Goal: Information Seeking & Learning: Learn about a topic

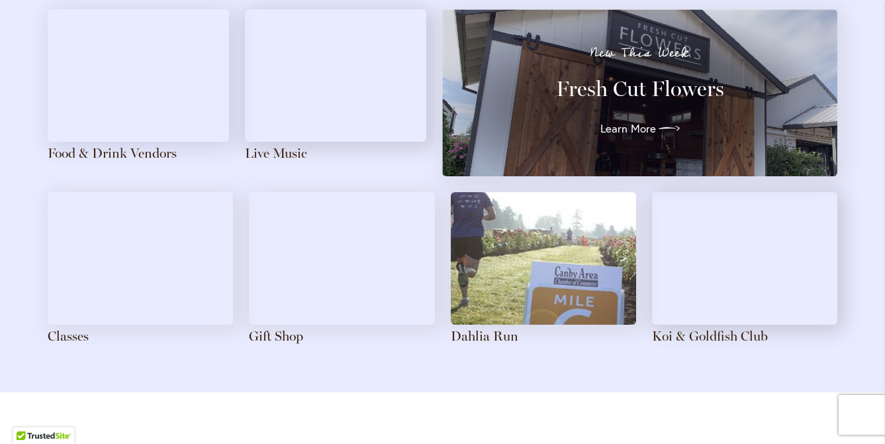
scroll to position [1505, 0]
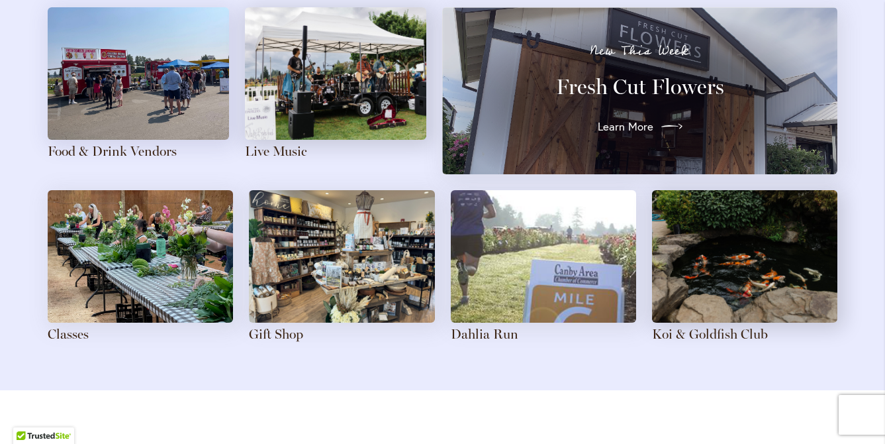
click at [643, 123] on span "Learn More" at bounding box center [626, 127] width 56 height 16
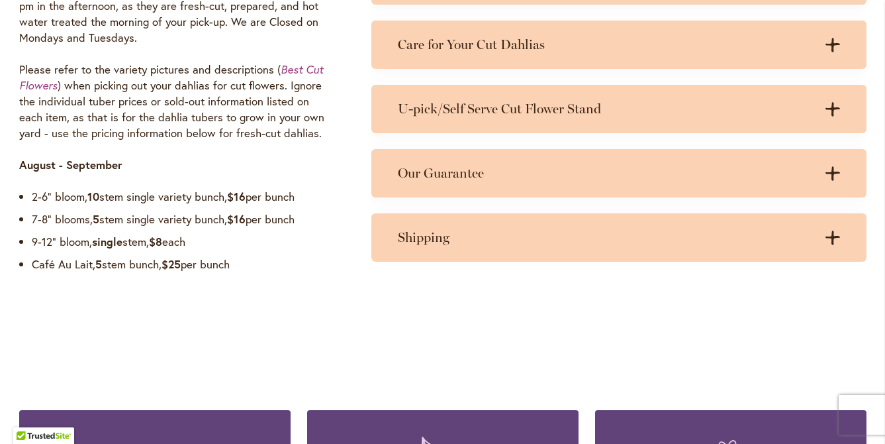
scroll to position [1161, 0]
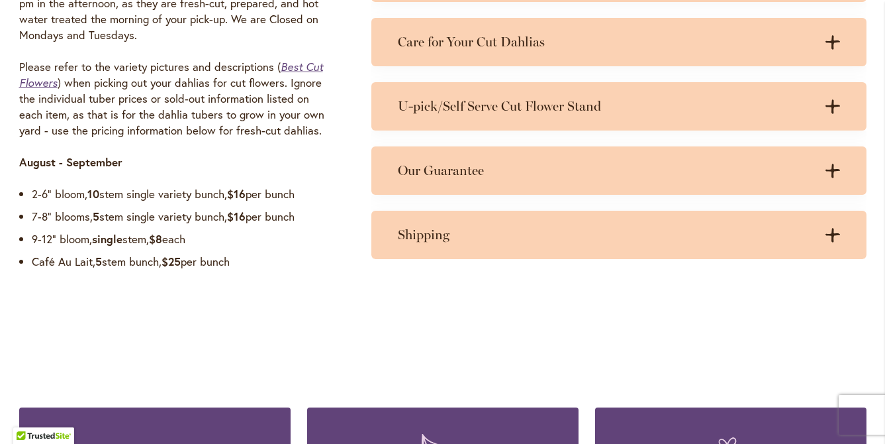
click at [301, 68] on em "Best Cut Flowers" at bounding box center [171, 75] width 304 height 30
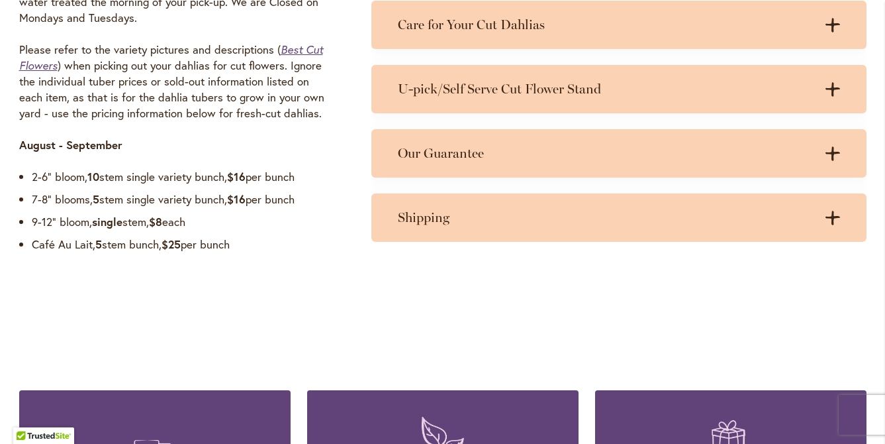
scroll to position [1183, 0]
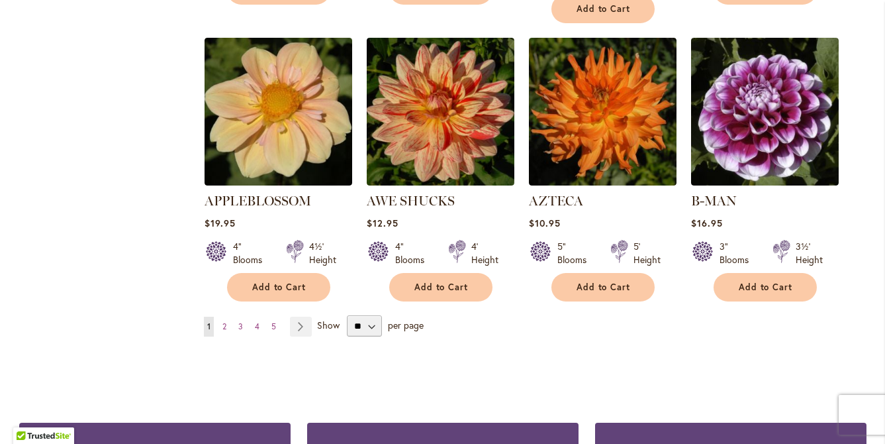
scroll to position [1148, 0]
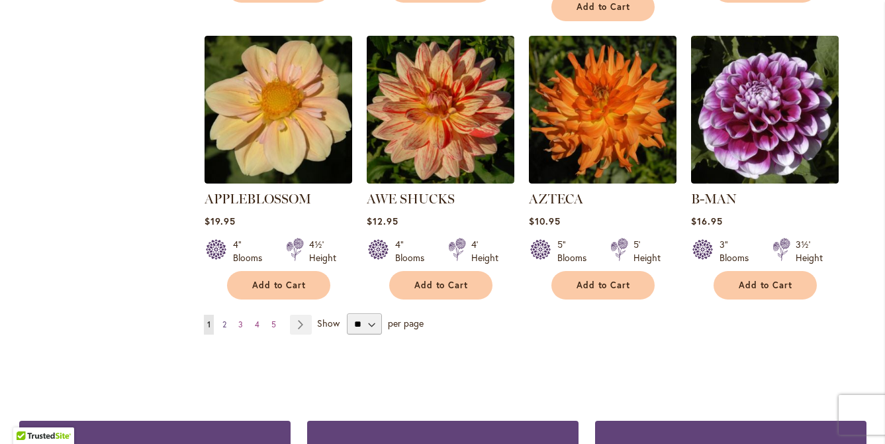
click at [228, 315] on link "Page 2" at bounding box center [224, 325] width 11 height 20
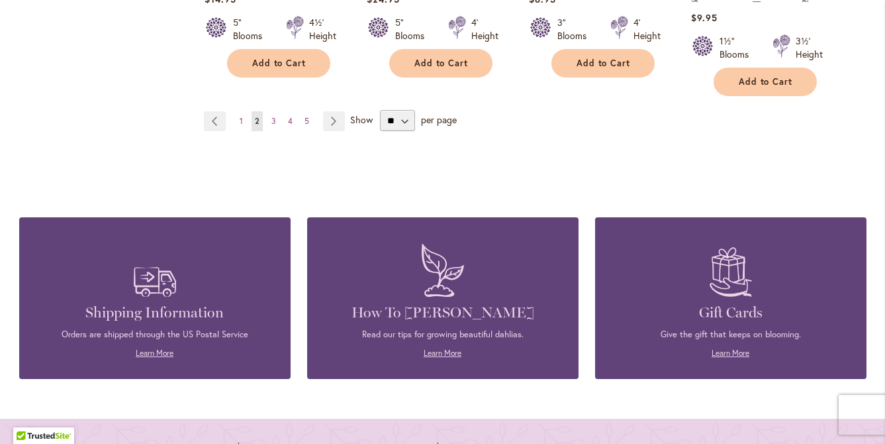
scroll to position [1358, 0]
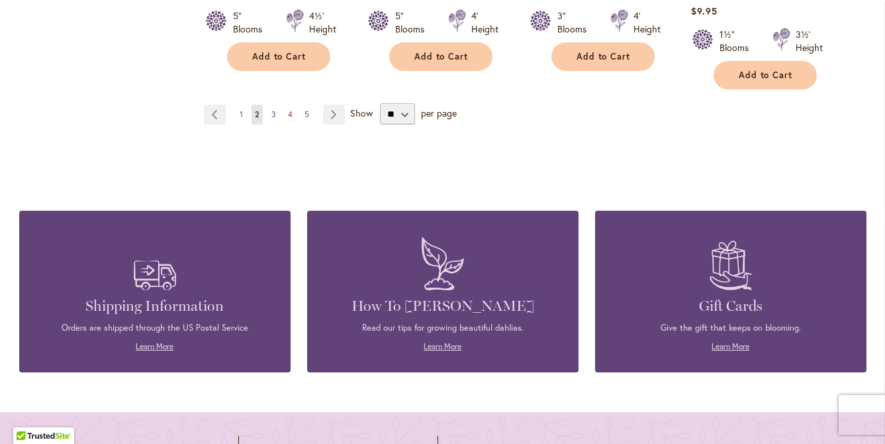
click at [275, 109] on span "3" at bounding box center [274, 114] width 5 height 10
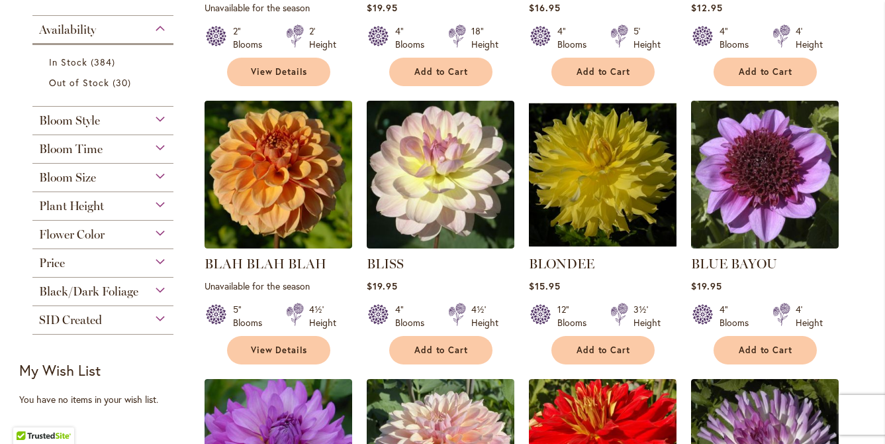
scroll to position [509, 0]
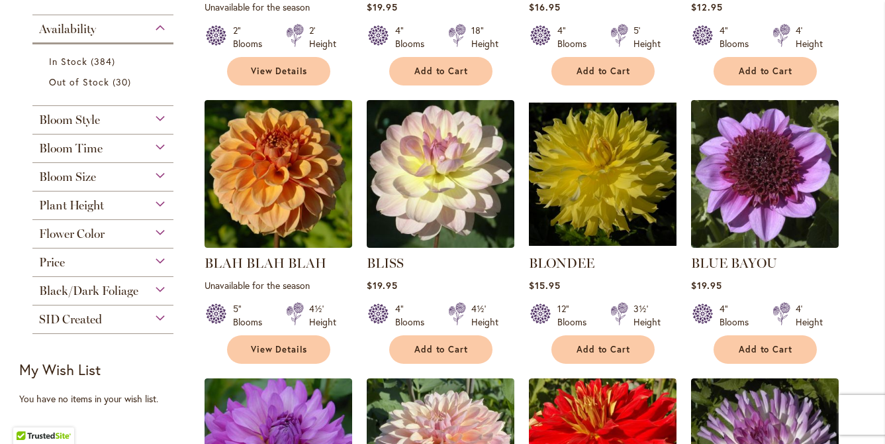
click at [73, 147] on span "Bloom Time" at bounding box center [71, 148] width 64 height 15
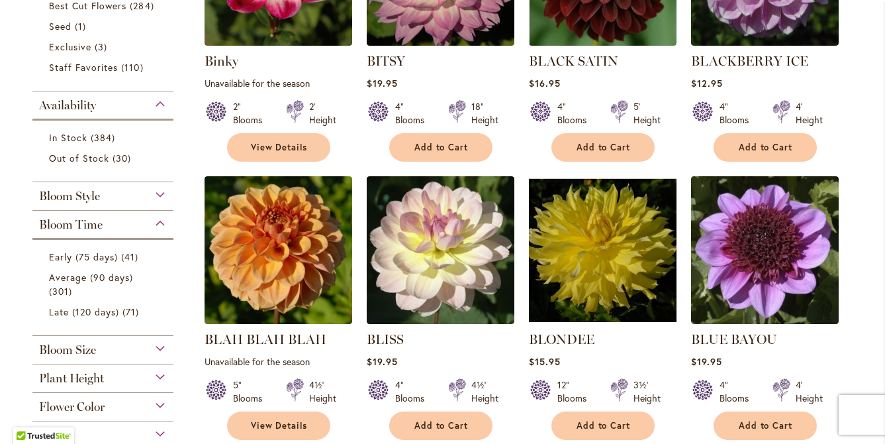
scroll to position [428, 0]
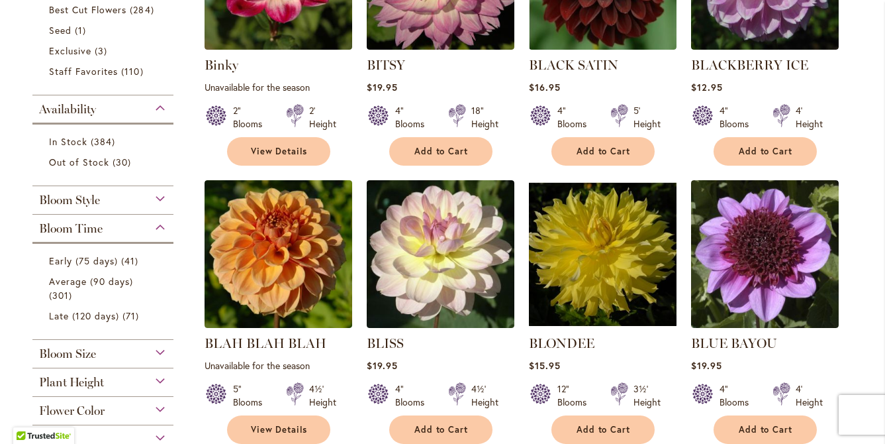
click at [168, 279] on form "Early (75 days) 41 items Average (90 days) 301 items Late (120 days) 71 items" at bounding box center [103, 287] width 142 height 75
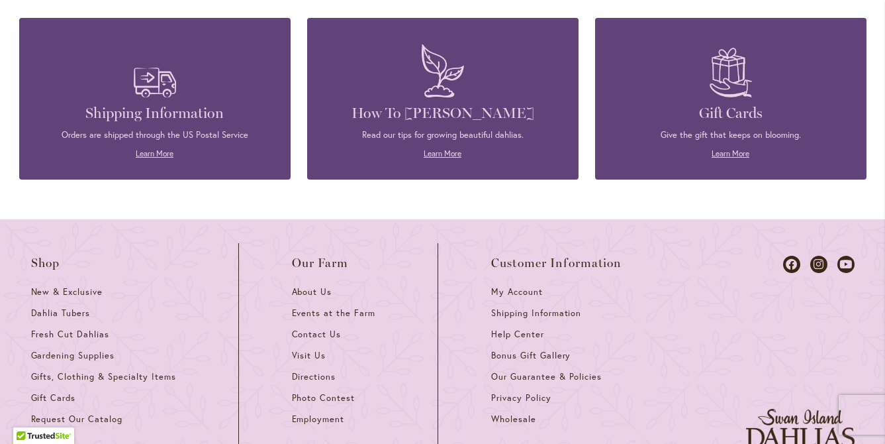
scroll to position [1522, 0]
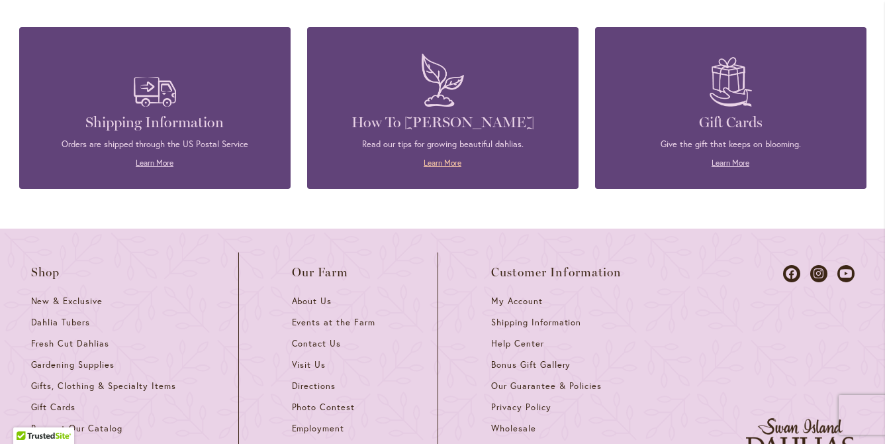
click at [437, 159] on link "Learn More" at bounding box center [443, 163] width 38 height 10
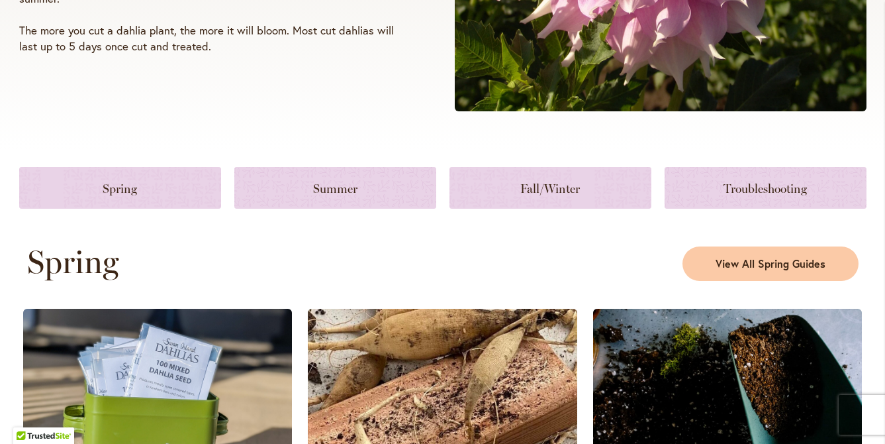
scroll to position [485, 0]
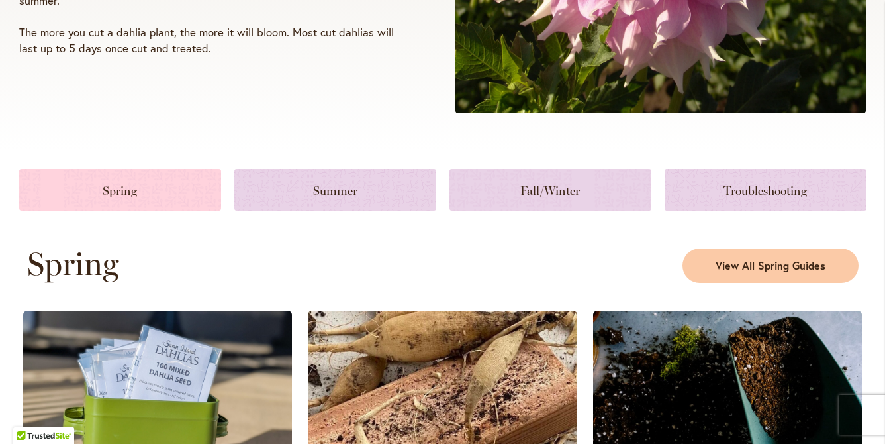
click at [169, 188] on link at bounding box center [120, 190] width 202 height 42
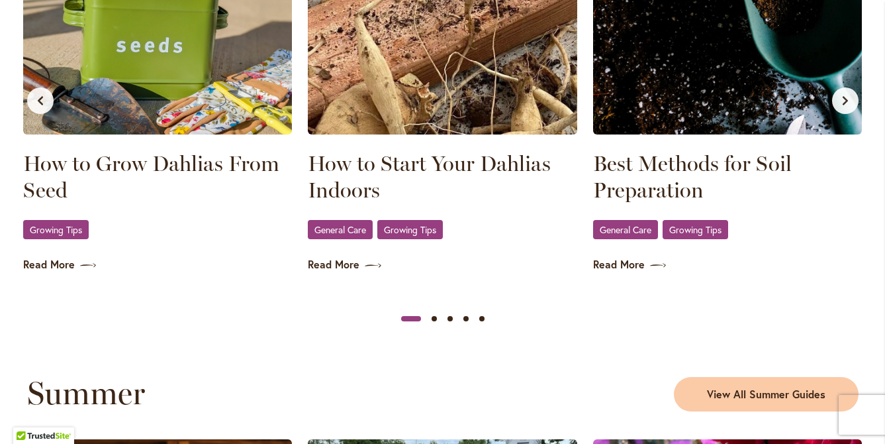
scroll to position [879, 0]
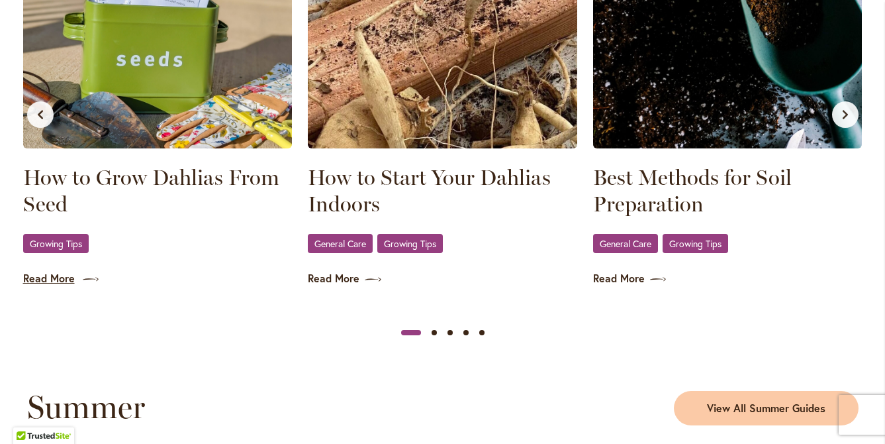
click at [60, 276] on link "Read More" at bounding box center [158, 278] width 270 height 15
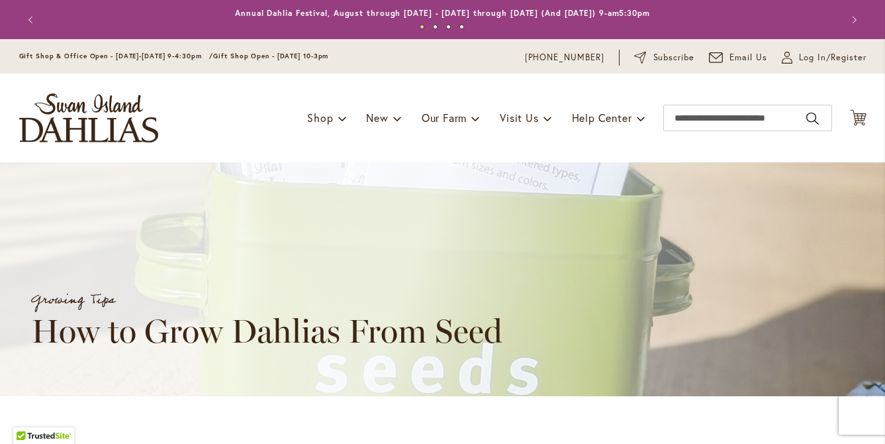
click at [35, 17] on button "Previous" at bounding box center [32, 20] width 26 height 26
click at [32, 18] on button "Previous" at bounding box center [32, 20] width 26 height 26
click at [30, 20] on button "Previous" at bounding box center [32, 20] width 26 height 26
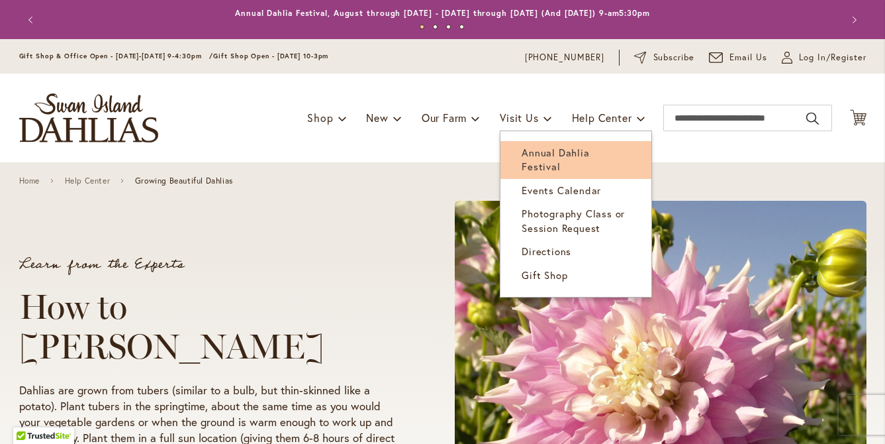
click at [536, 153] on span "Annual Dahlia Festival" at bounding box center [556, 159] width 68 height 27
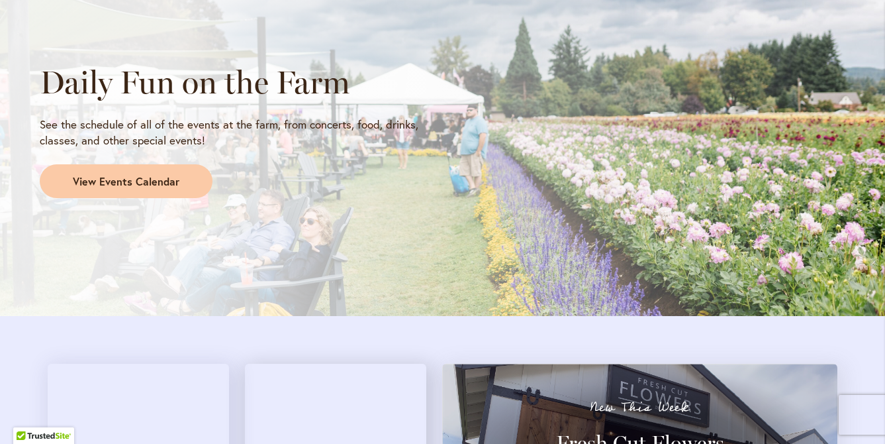
scroll to position [1150, 0]
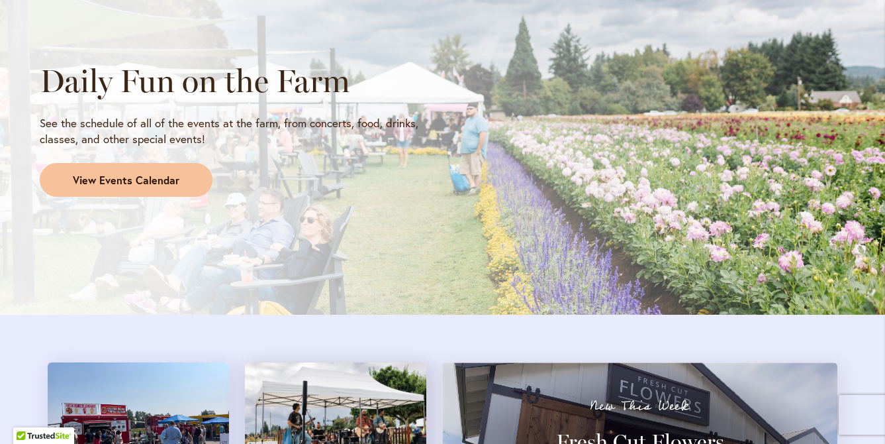
click at [157, 185] on span "View Events Calendar" at bounding box center [126, 180] width 107 height 15
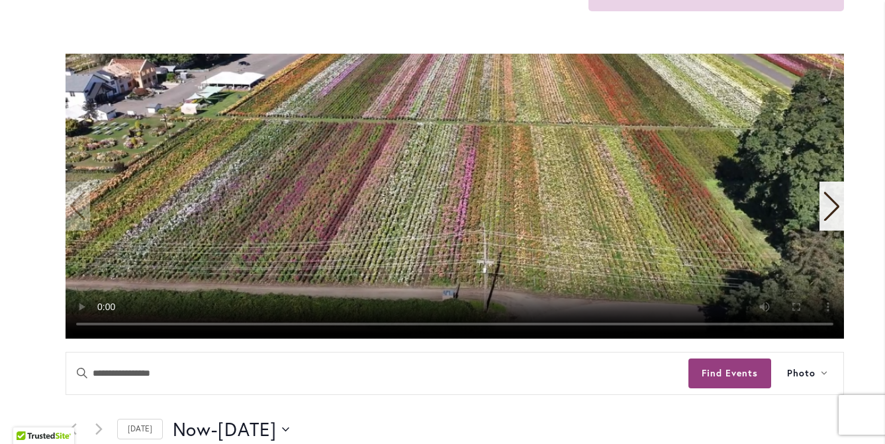
scroll to position [288, 0]
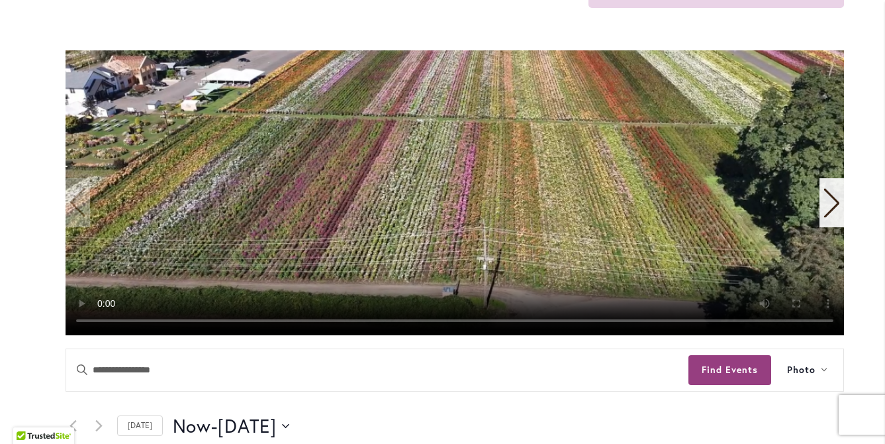
click at [839, 207] on icon "Next slide" at bounding box center [832, 202] width 18 height 29
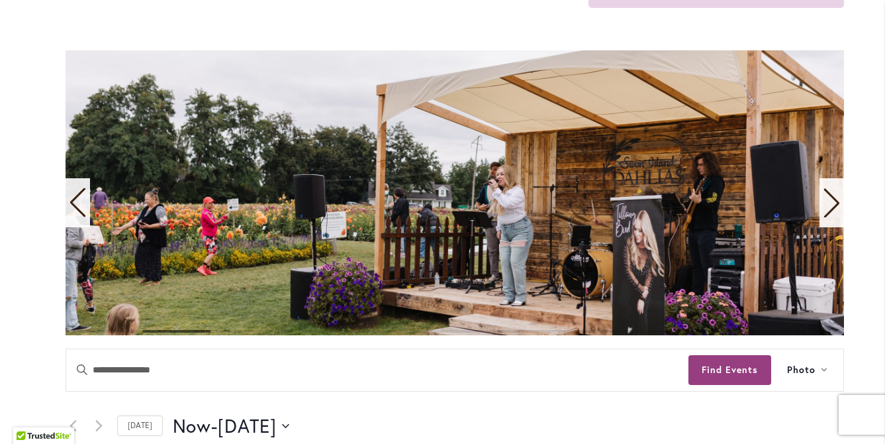
click at [837, 206] on icon "Next slide" at bounding box center [832, 202] width 18 height 29
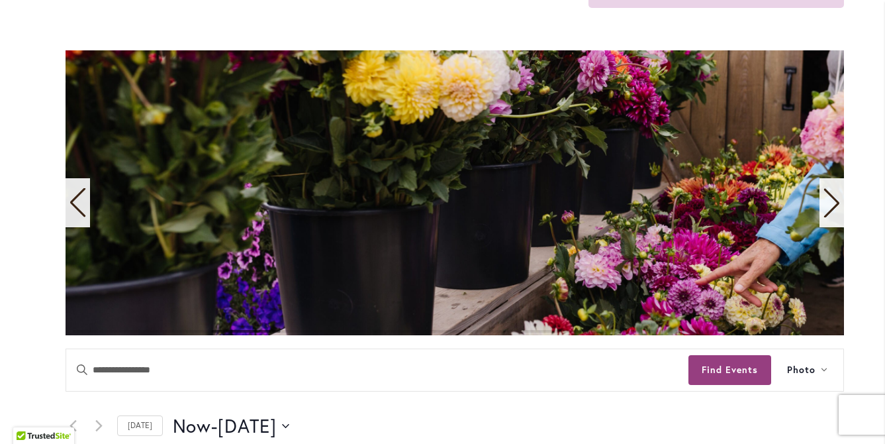
click at [837, 206] on icon "Next slide" at bounding box center [832, 202] width 18 height 29
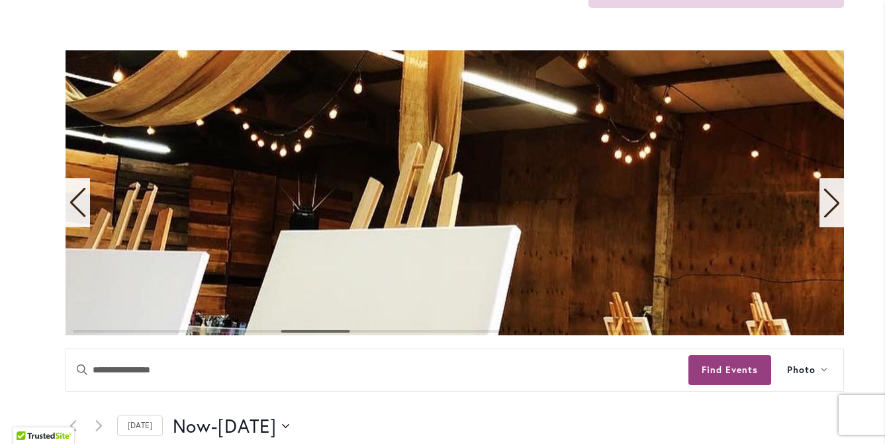
click at [837, 206] on icon "Next slide" at bounding box center [832, 202] width 18 height 29
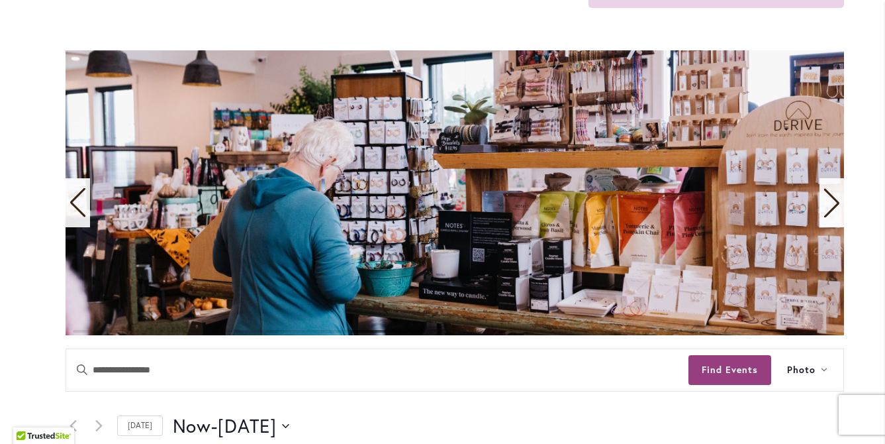
click at [837, 206] on icon "Next slide" at bounding box center [832, 202] width 18 height 29
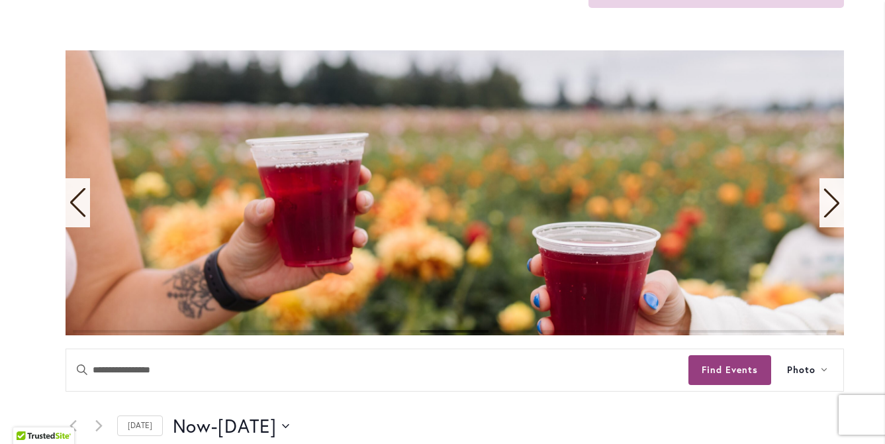
click at [837, 206] on icon "Next slide" at bounding box center [832, 202] width 18 height 29
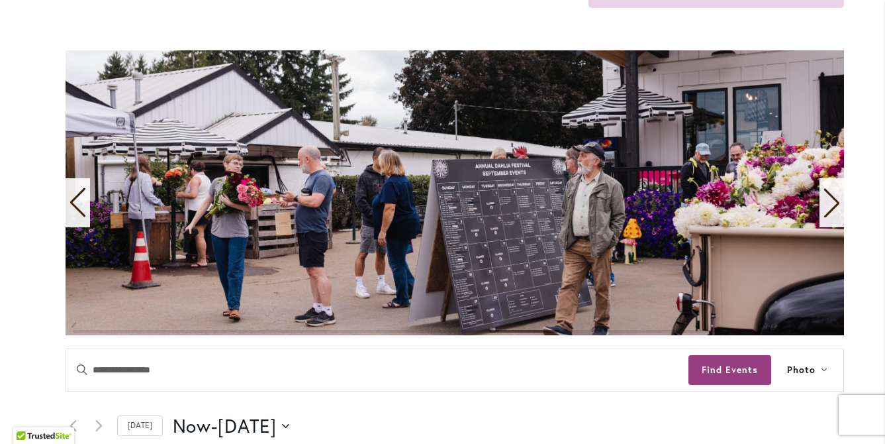
click at [837, 205] on icon "Next slide" at bounding box center [832, 202] width 18 height 29
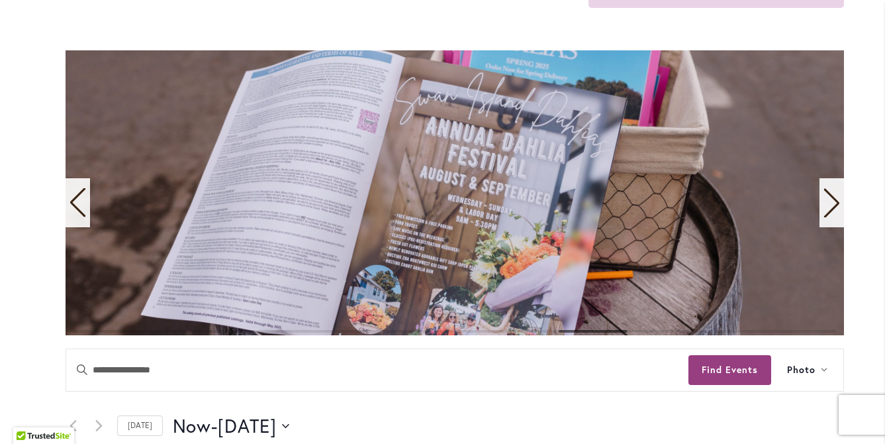
click at [837, 205] on icon "Next slide" at bounding box center [832, 202] width 18 height 29
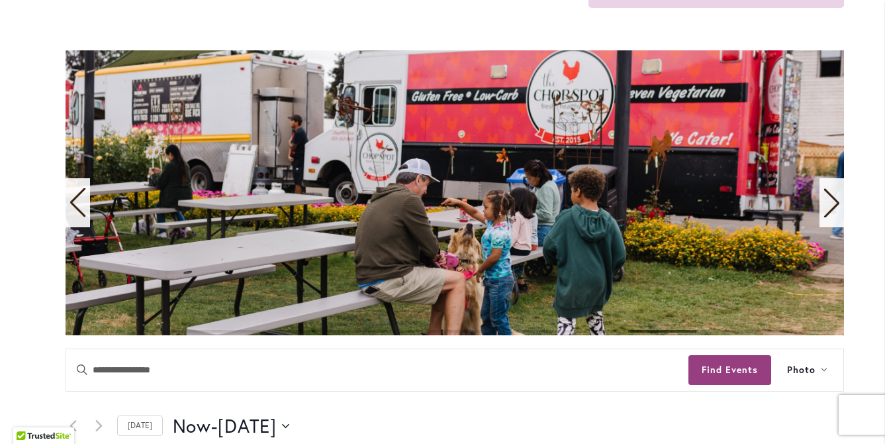
click at [837, 205] on icon "Next slide" at bounding box center [832, 202] width 18 height 29
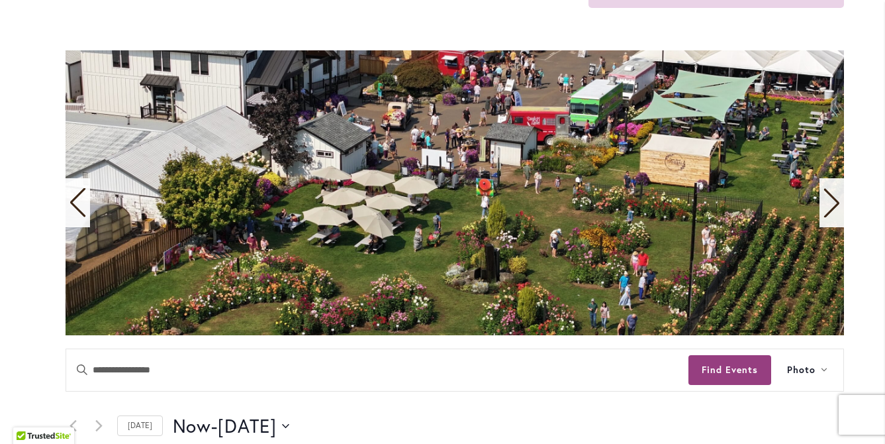
click at [837, 205] on icon "Next slide" at bounding box center [831, 203] width 15 height 29
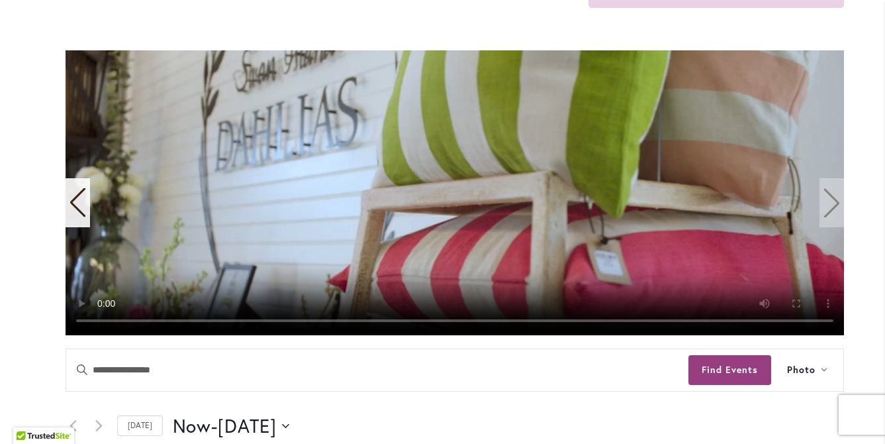
click at [837, 200] on video "11 / 11" at bounding box center [455, 192] width 779 height 285
click at [830, 202] on video "11 / 11" at bounding box center [455, 192] width 779 height 285
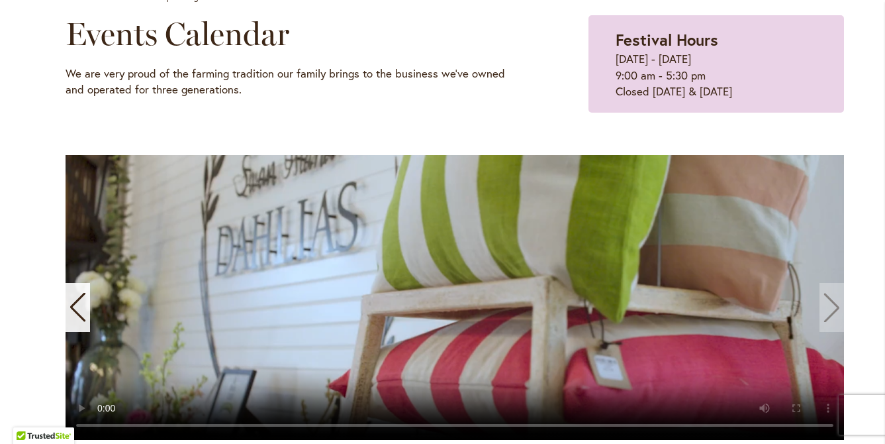
scroll to position [0, 0]
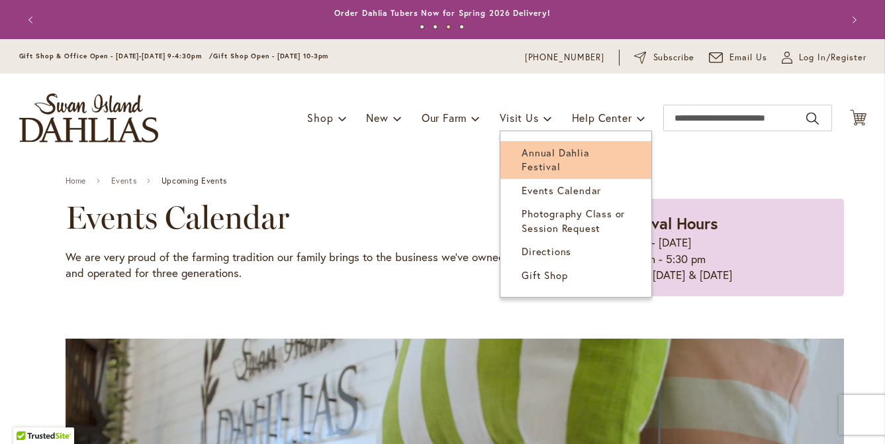
click at [526, 148] on span "Annual Dahlia Festival" at bounding box center [556, 159] width 68 height 27
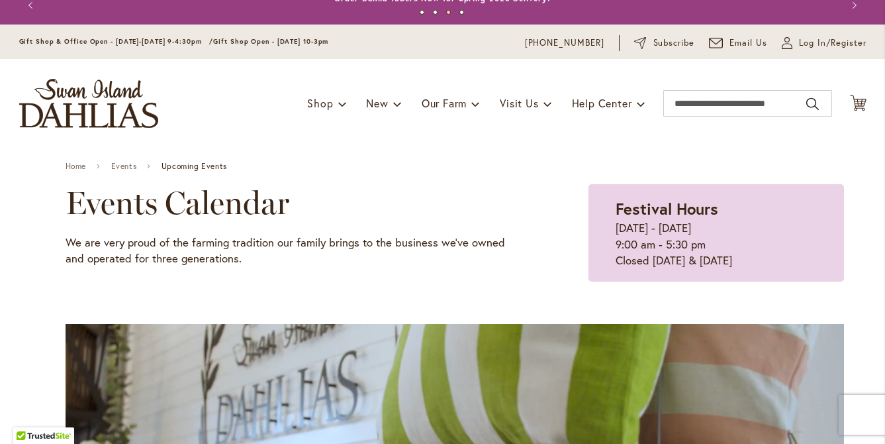
scroll to position [15, 0]
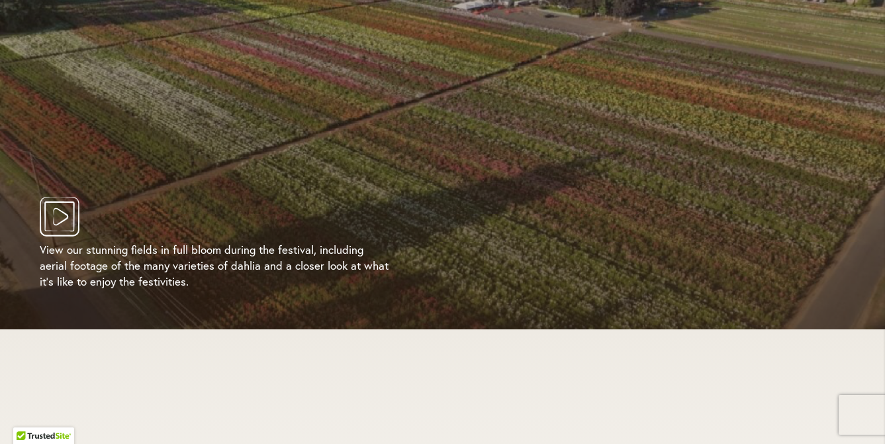
scroll to position [2574, 0]
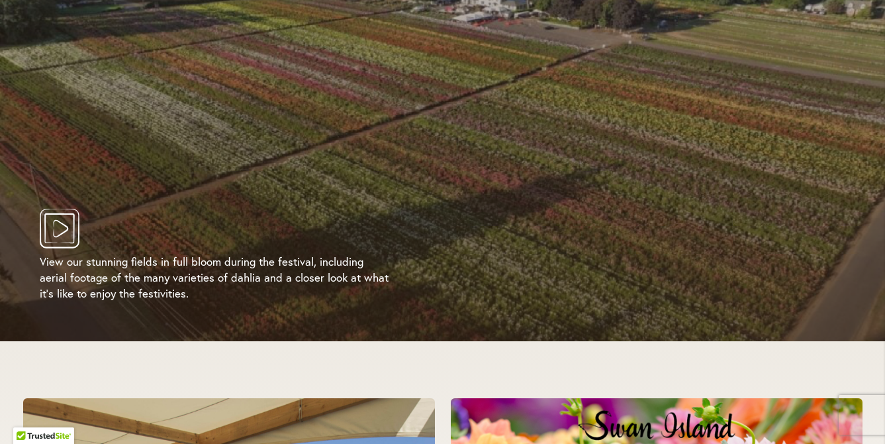
click at [60, 212] on icon "Play Video" at bounding box center [60, 229] width 40 height 40
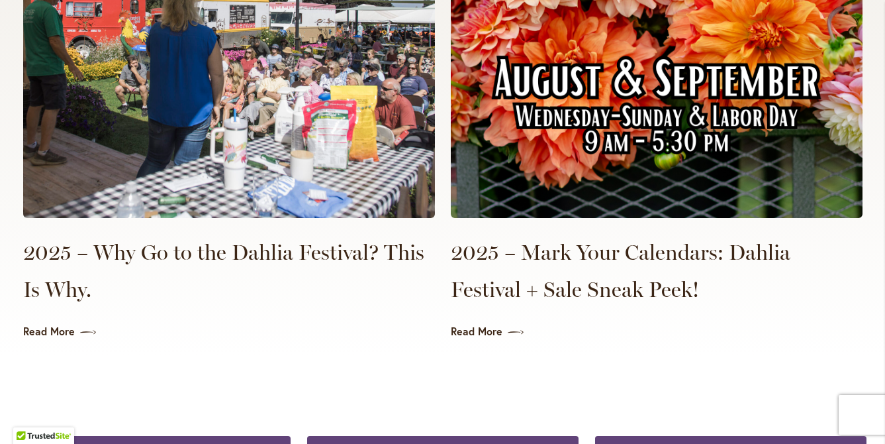
scroll to position [3155, 0]
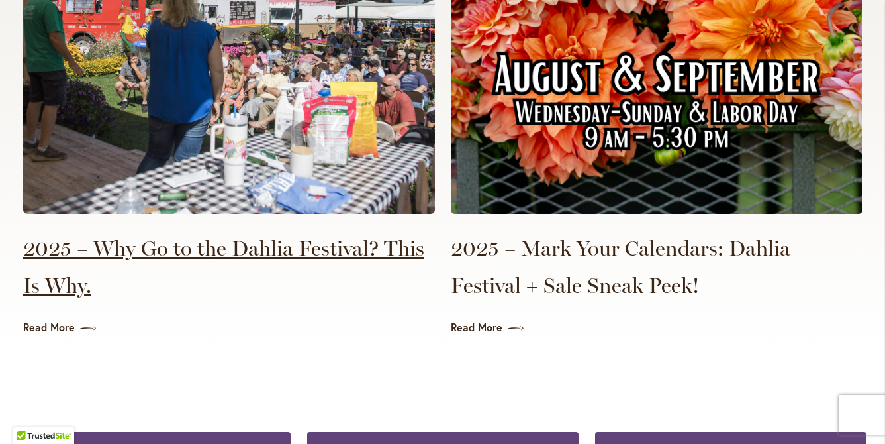
click at [256, 233] on link "2025 – Why Go to the Dahlia Festival? This Is Why." at bounding box center [229, 267] width 412 height 74
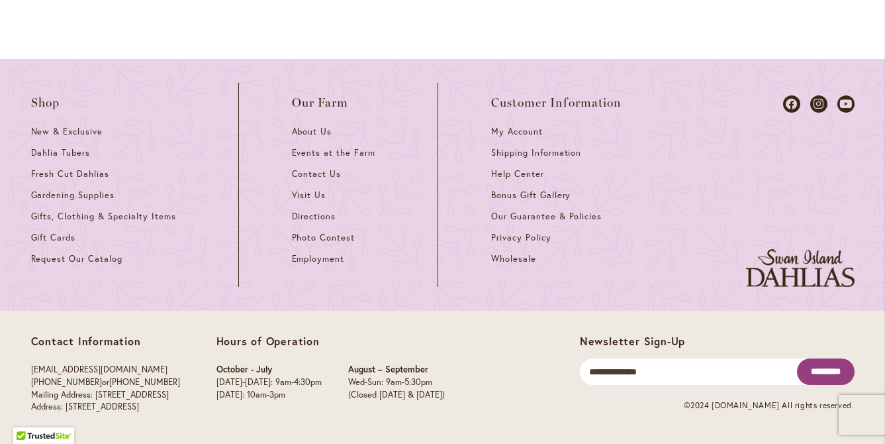
scroll to position [1544, 0]
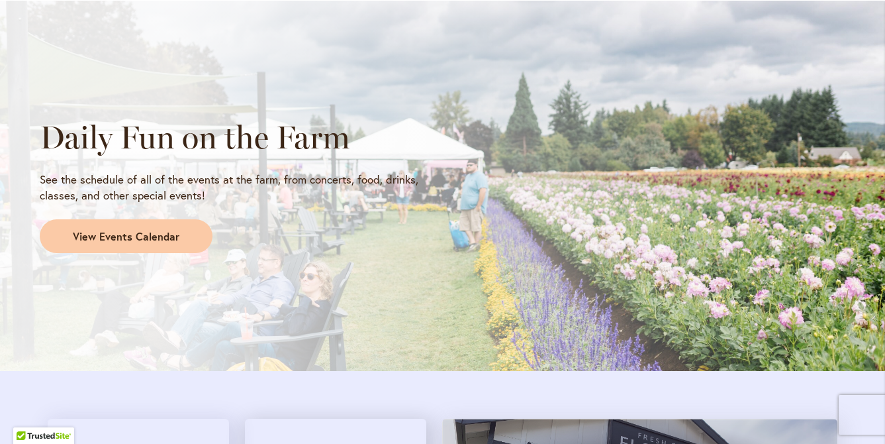
scroll to position [1095, 0]
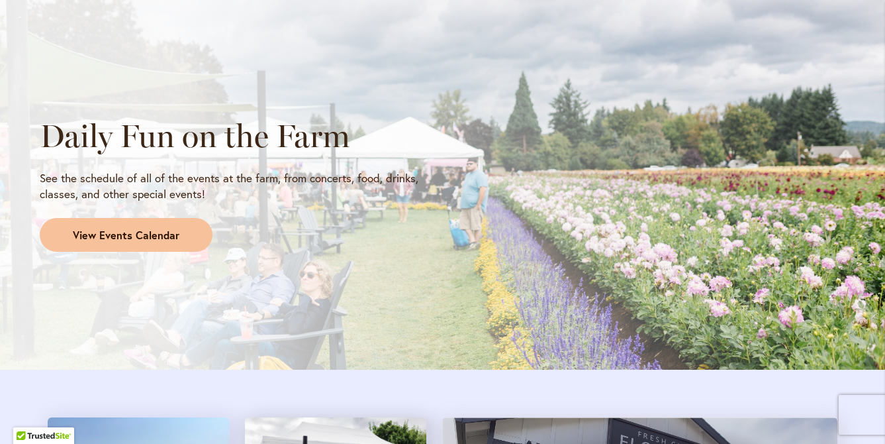
click at [172, 238] on span "View Events Calendar" at bounding box center [126, 235] width 107 height 15
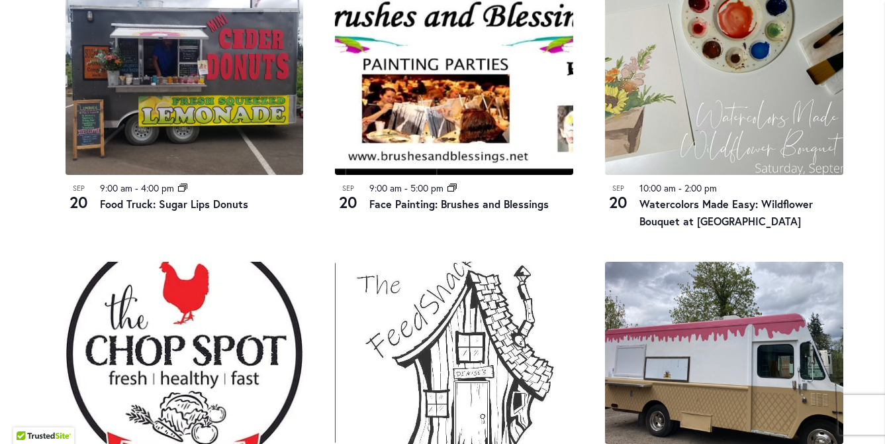
scroll to position [1262, 0]
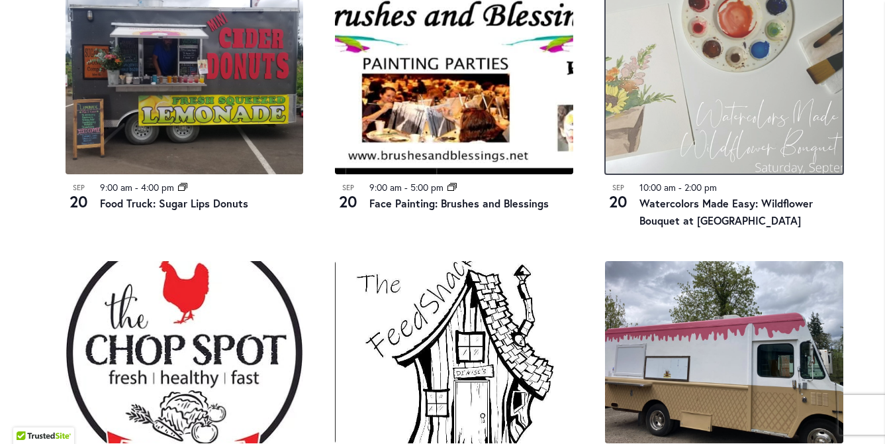
click at [696, 139] on img at bounding box center [724, 83] width 238 height 182
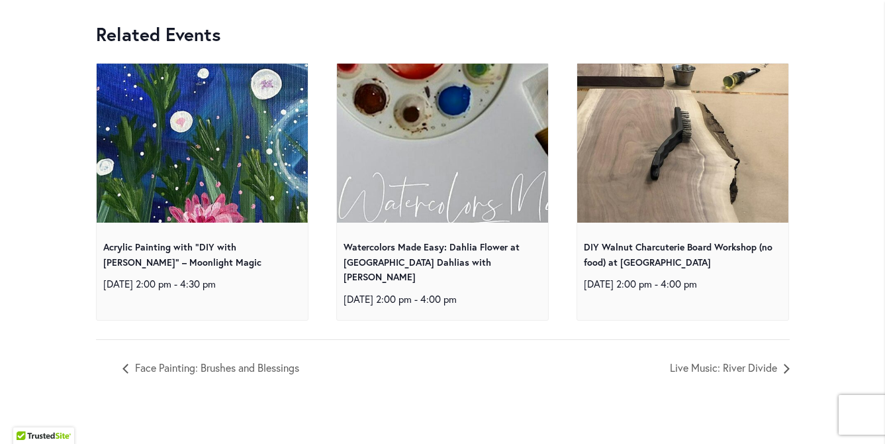
scroll to position [5037, 0]
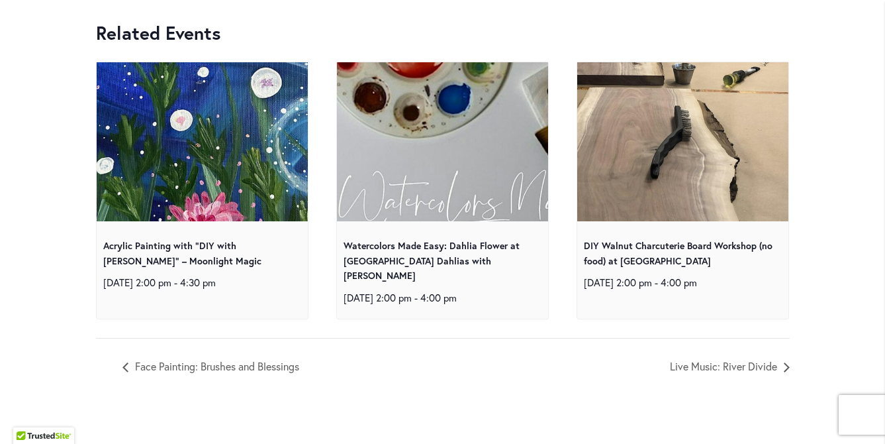
click at [662, 180] on img at bounding box center [682, 141] width 423 height 377
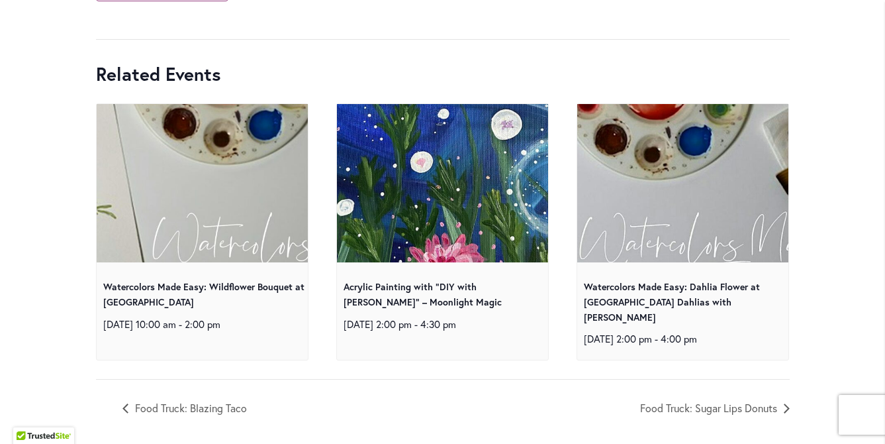
scroll to position [5483, 0]
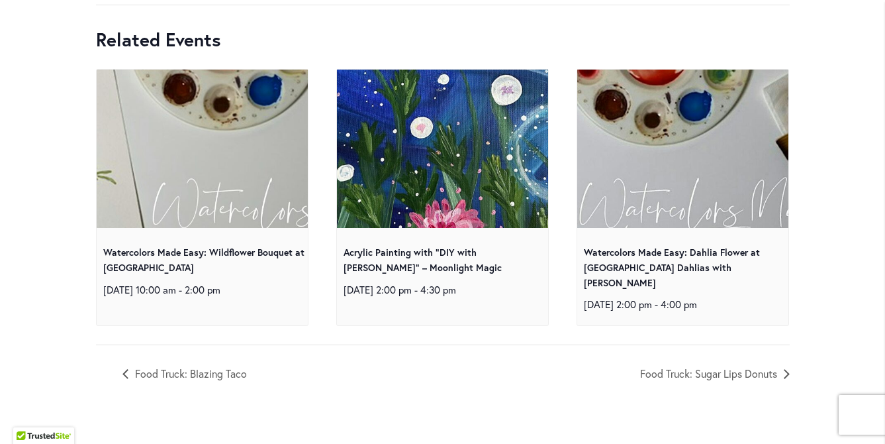
click at [433, 195] on img at bounding box center [442, 148] width 423 height 423
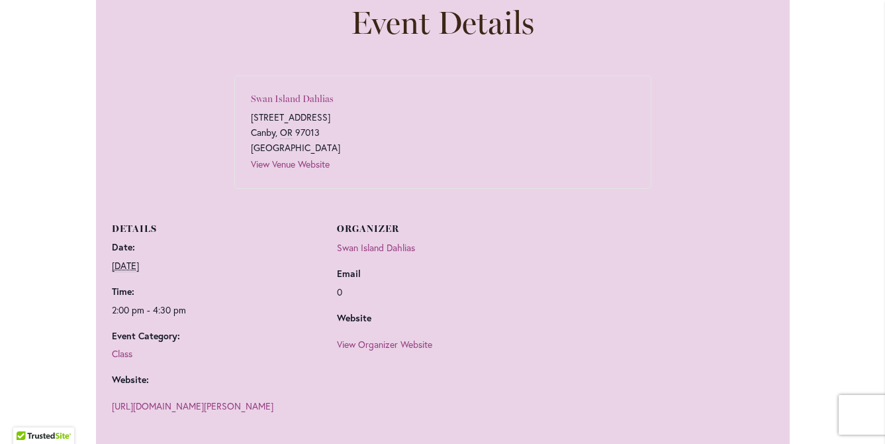
scroll to position [752, 0]
